Goal: Task Accomplishment & Management: Manage account settings

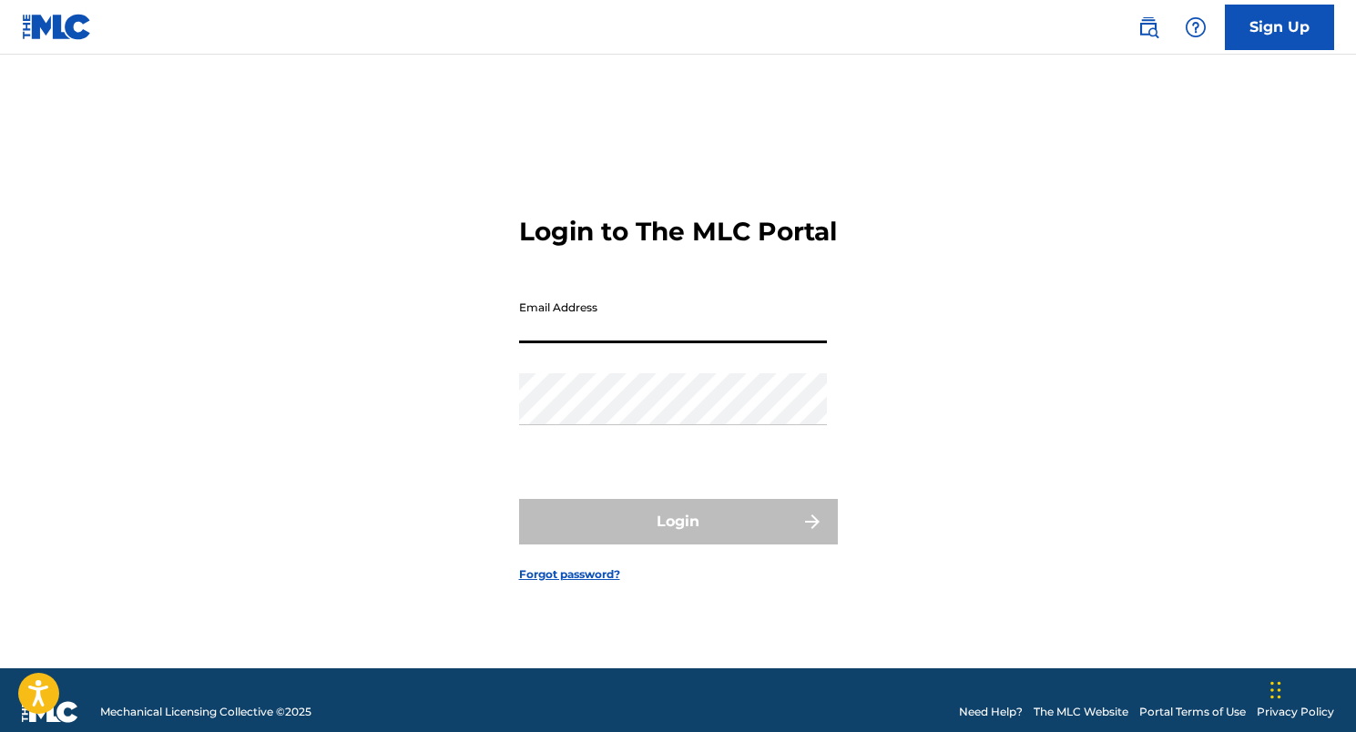
type input "[EMAIL_ADDRESS][DOMAIN_NAME]"
click at [677, 537] on button "Login" at bounding box center [678, 522] width 319 height 46
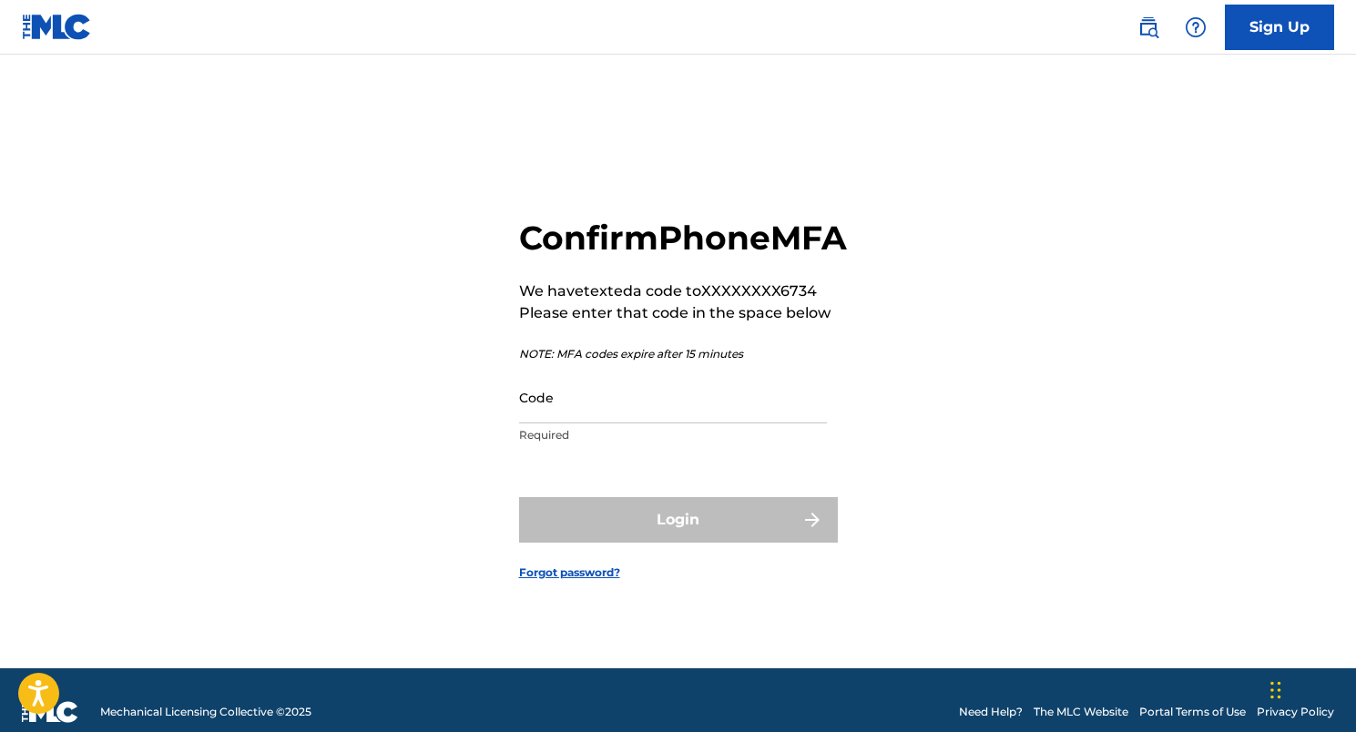
click at [570, 410] on input "Code" at bounding box center [673, 397] width 308 height 52
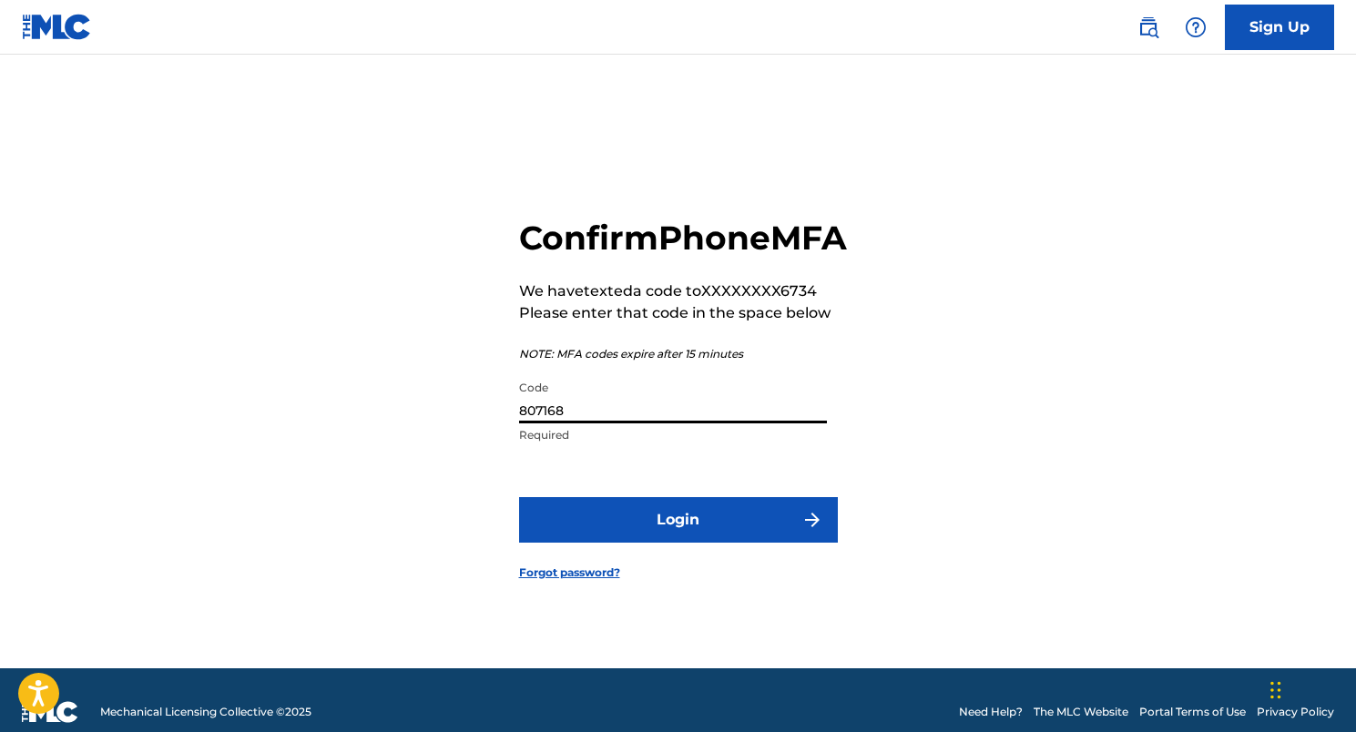
type input "807168"
click at [677, 540] on button "Login" at bounding box center [678, 520] width 319 height 46
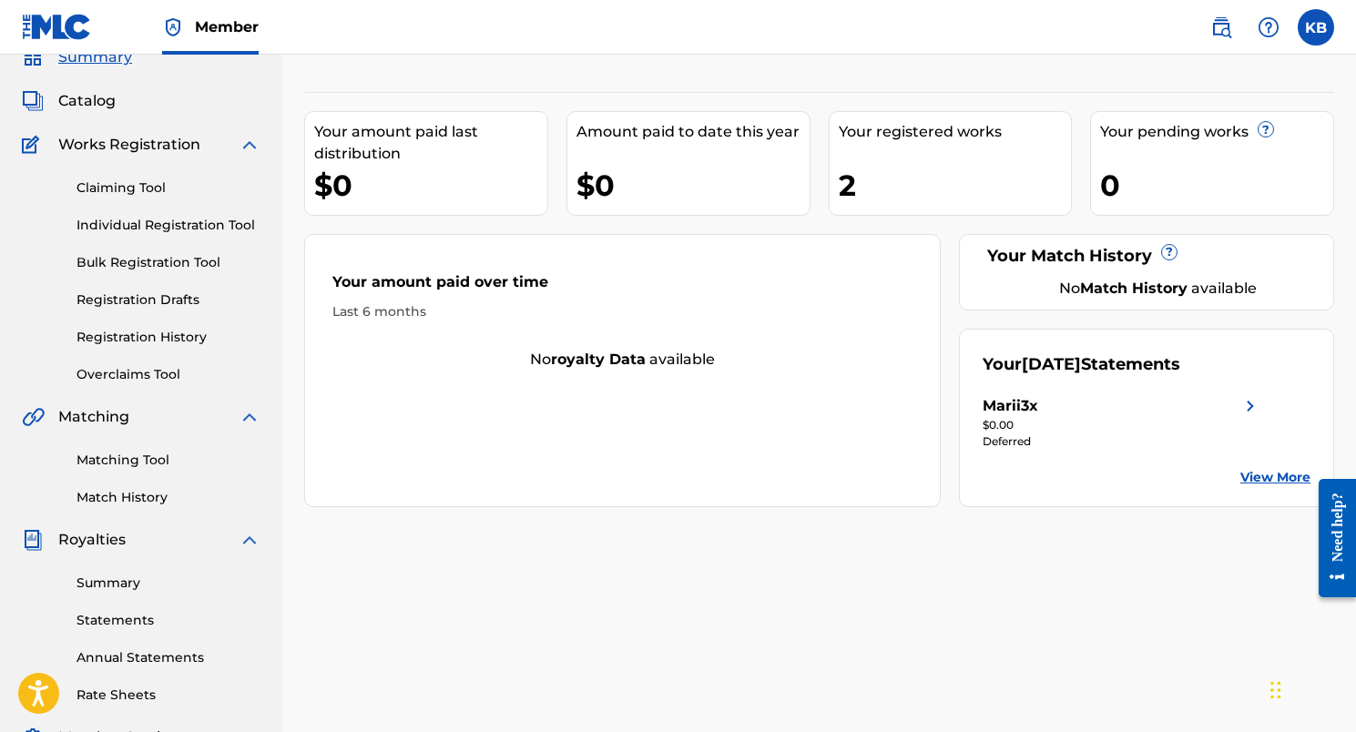
scroll to position [140, 0]
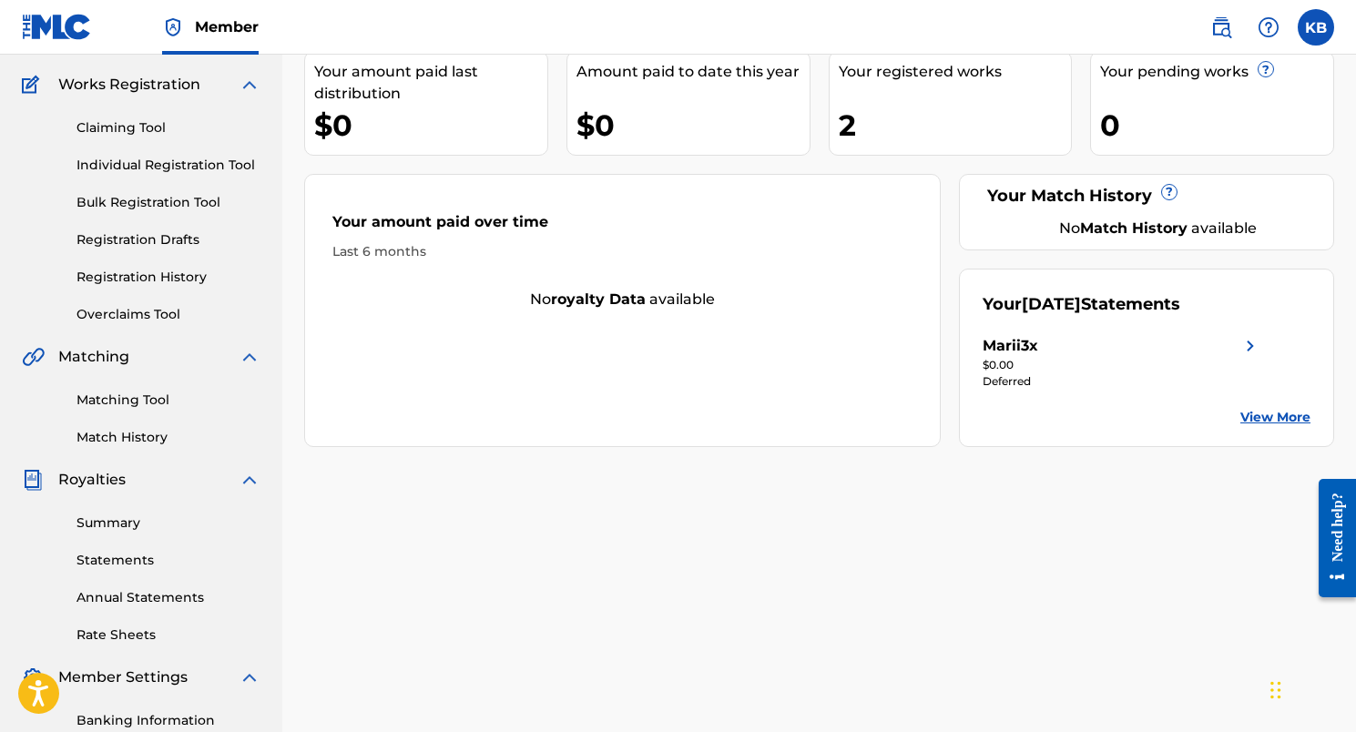
click at [114, 524] on link "Summary" at bounding box center [168, 523] width 184 height 19
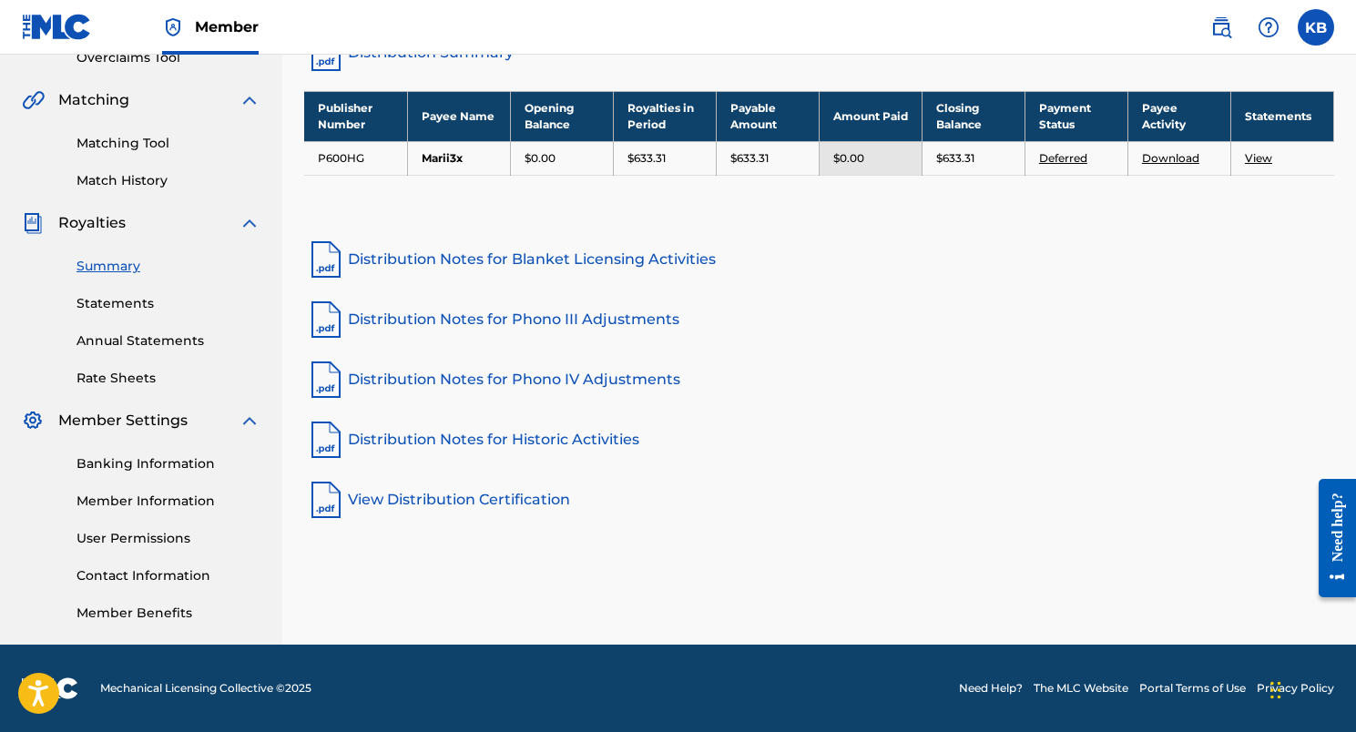
scroll to position [397, 0]
